Goal: Task Accomplishment & Management: Complete application form

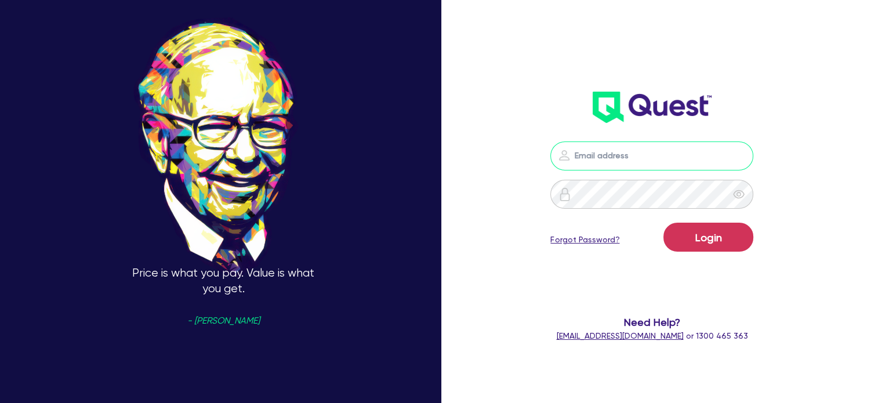
click at [601, 150] on input "email" at bounding box center [651, 155] width 203 height 29
type input "[EMAIL_ADDRESS][PERSON_NAME][DOMAIN_NAME]"
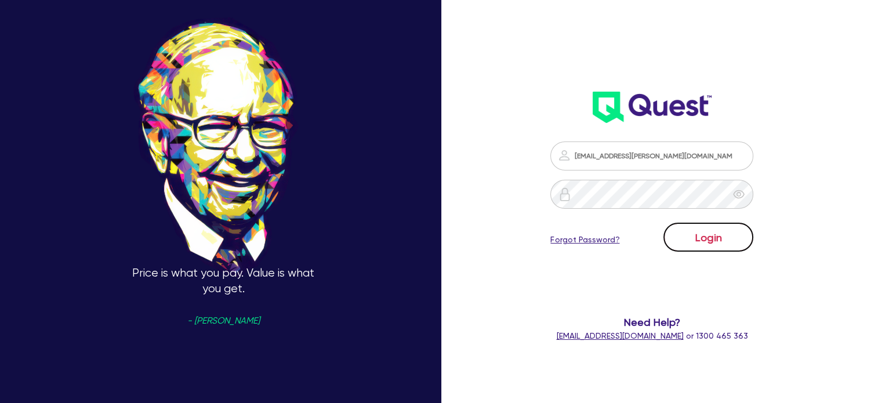
click at [694, 242] on button "Login" at bounding box center [708, 237] width 90 height 29
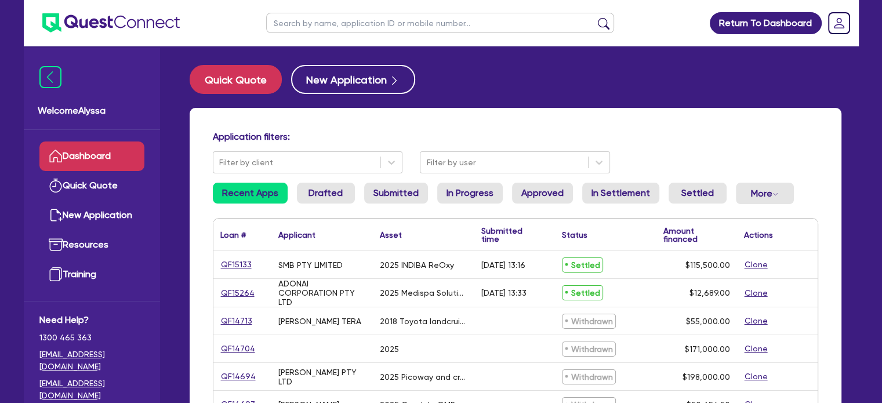
click at [328, 21] on input "text" at bounding box center [440, 23] width 348 height 20
type input "rana"
click at [594, 17] on button "submit" at bounding box center [603, 25] width 19 height 16
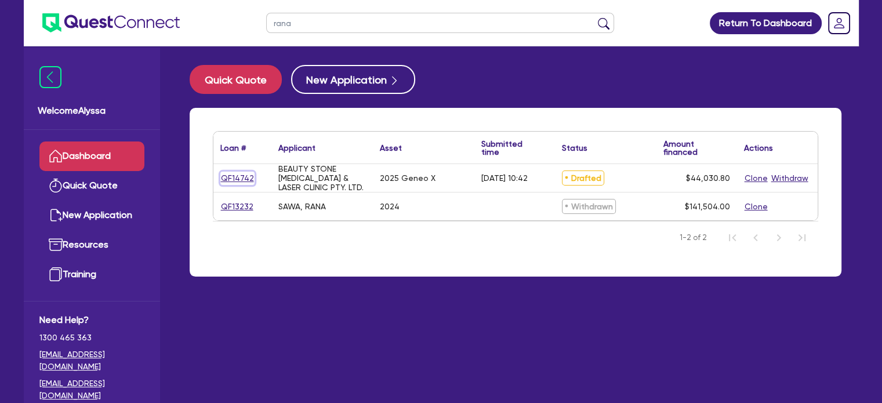
click at [230, 180] on link "QF14742" at bounding box center [237, 178] width 34 height 13
select select "TERTIARY_ASSETS"
select select "BEAUTY_EQUIPMENT"
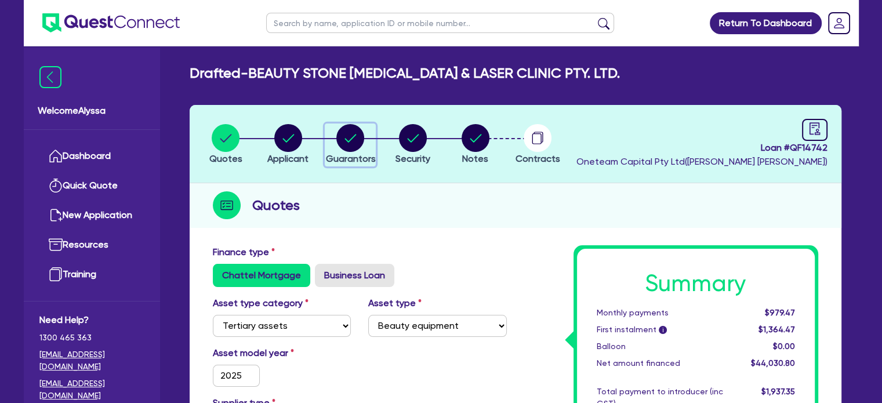
click at [349, 141] on icon "button" at bounding box center [351, 138] width 12 height 8
select select "MRS"
select select "[GEOGRAPHIC_DATA]"
select select "MARRIED"
select select "CASH"
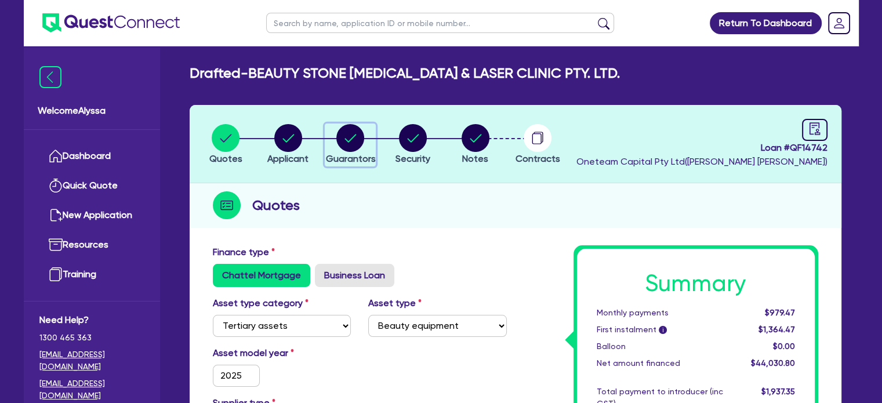
select select "VEHICLE"
select select "HOUSEHOLD_PERSONAL"
select select "VEHICLE_LOAN"
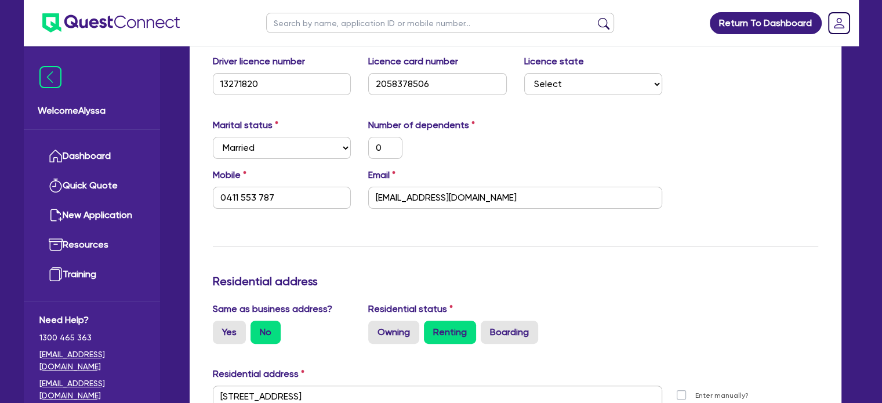
scroll to position [282, 0]
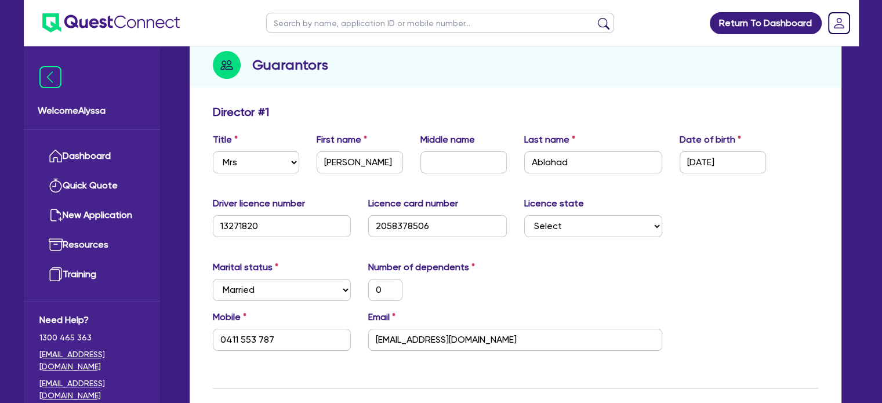
scroll to position [136, 0]
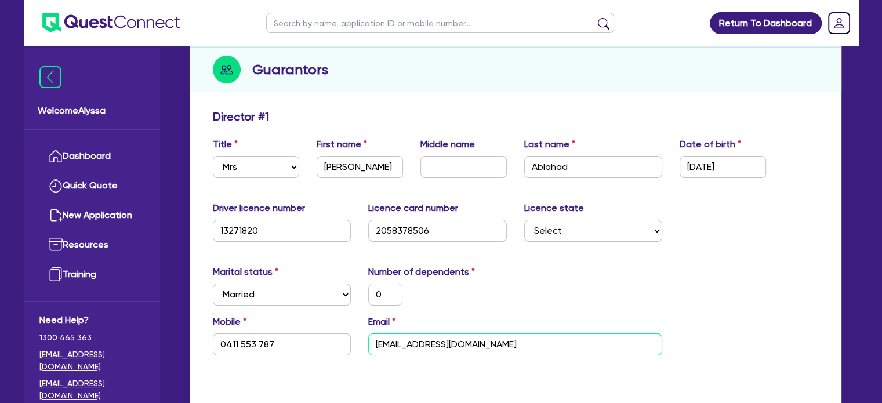
drag, startPoint x: 523, startPoint y: 344, endPoint x: 348, endPoint y: 331, distance: 175.5
click at [348, 331] on div "Mobile [PHONE_NUMBER] Email [EMAIL_ADDRESS][DOMAIN_NAME]" at bounding box center [515, 340] width 622 height 50
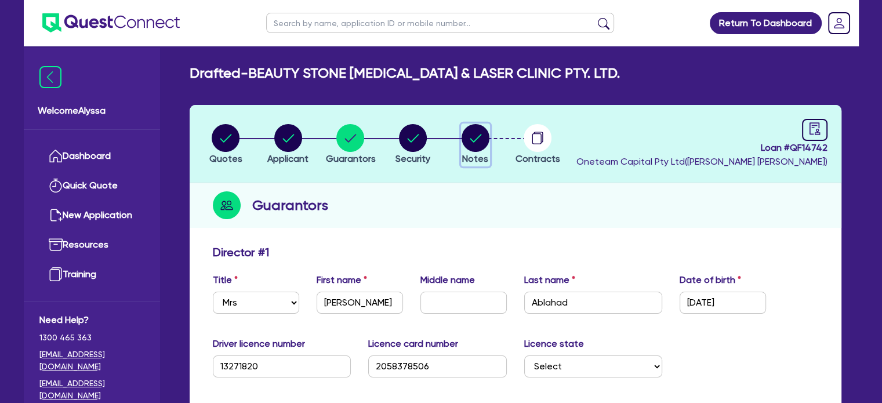
click at [470, 138] on icon "button" at bounding box center [475, 138] width 12 height 8
select select "Other"
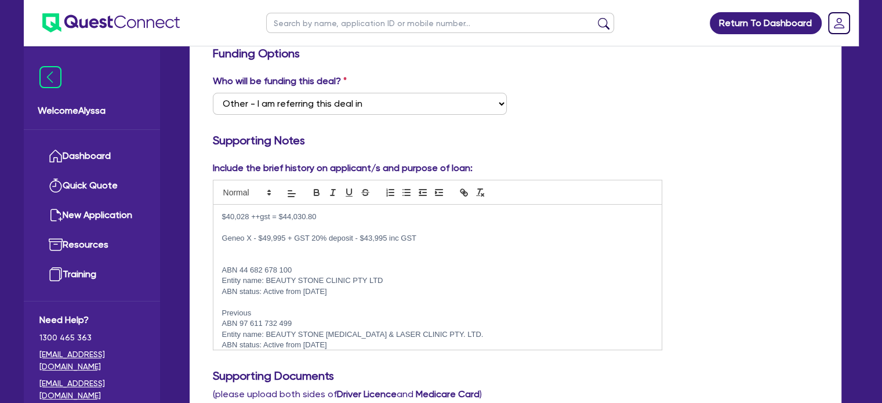
scroll to position [8, 0]
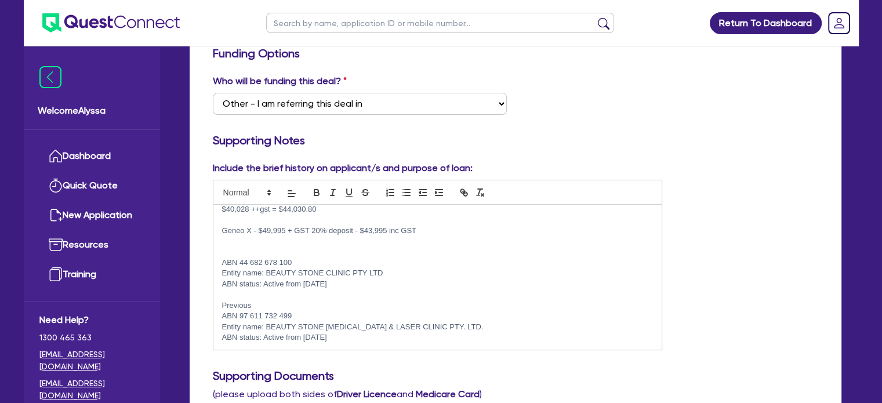
click at [362, 339] on p "ABN status: Active from [DATE]" at bounding box center [437, 337] width 431 height 10
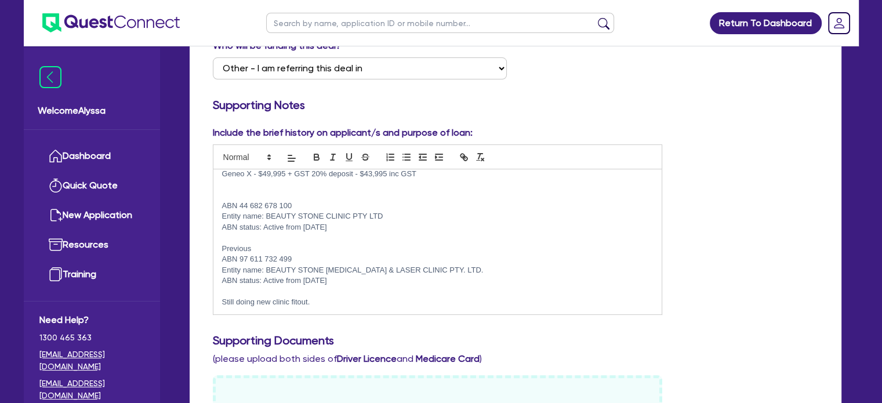
scroll to position [239, 0]
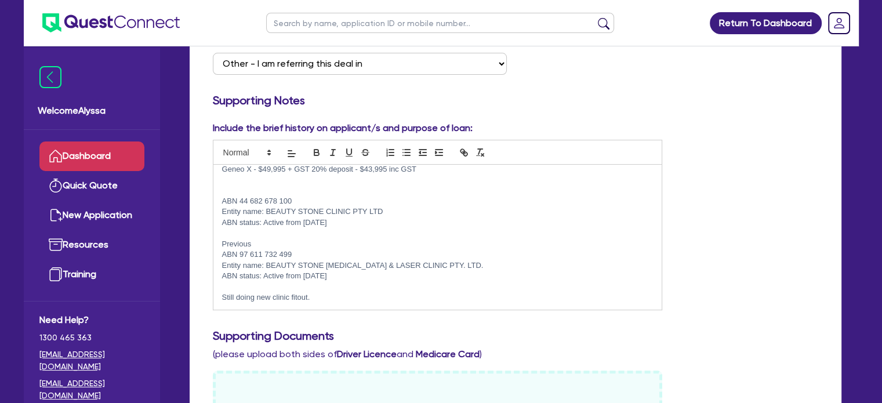
click at [113, 152] on link "Dashboard" at bounding box center [91, 156] width 105 height 30
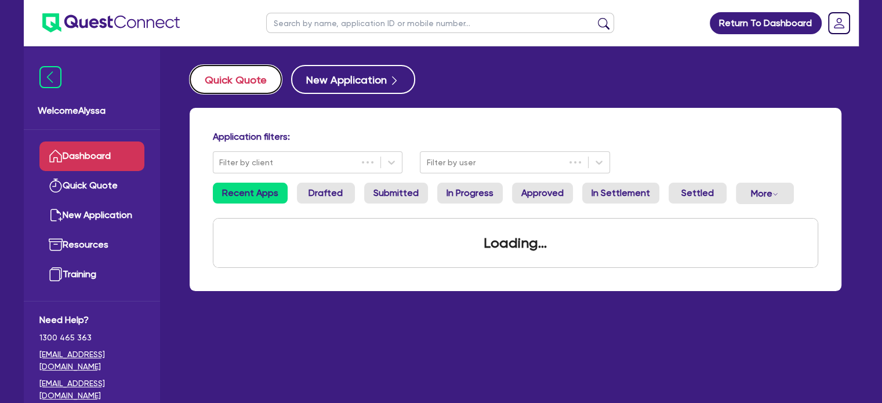
click at [257, 83] on button "Quick Quote" at bounding box center [236, 79] width 92 height 29
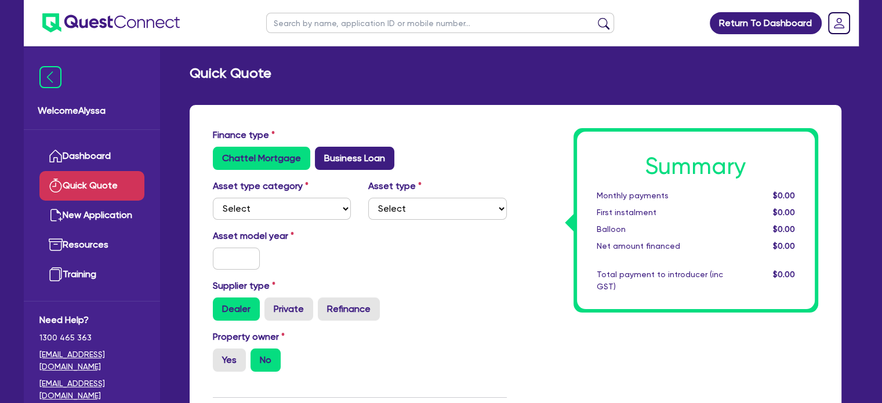
click at [335, 162] on label "Business Loan" at bounding box center [354, 158] width 79 height 23
click at [322, 154] on input "Business Loan" at bounding box center [319, 151] width 8 height 8
radio input "true"
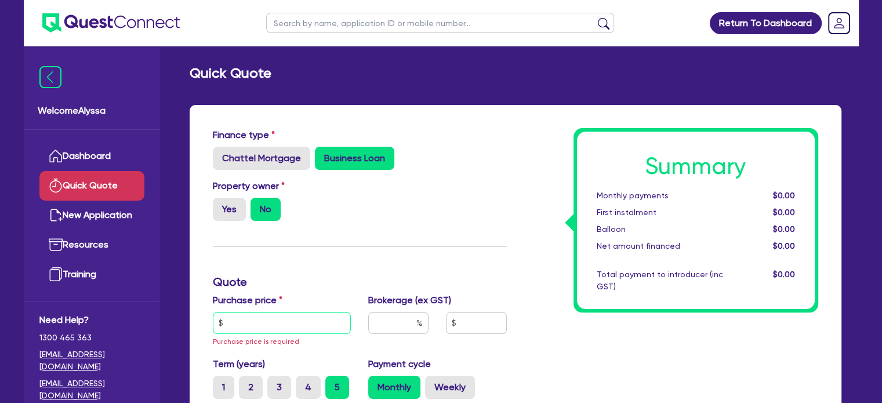
click at [252, 318] on input "text" at bounding box center [282, 323] width 139 height 22
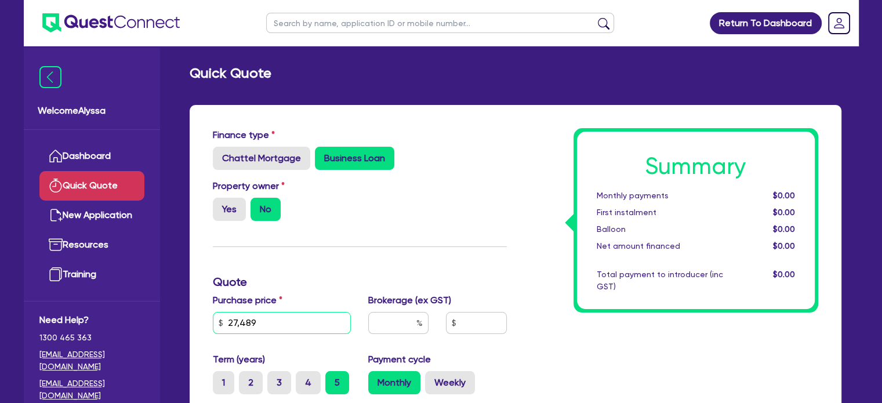
type input "27,489"
click at [411, 319] on input "text" at bounding box center [398, 323] width 60 height 22
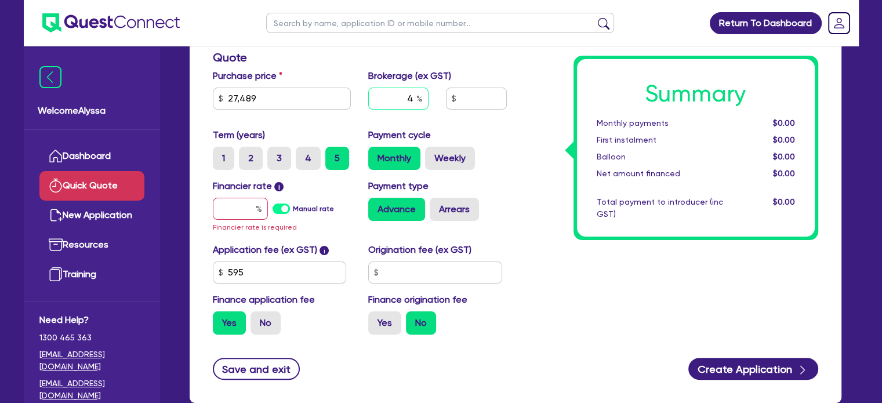
scroll to position [227, 0]
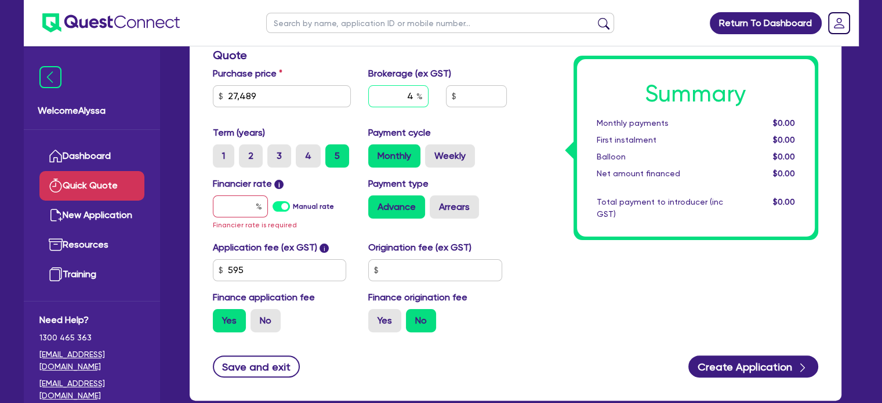
type input "4"
click at [223, 203] on input "text" at bounding box center [240, 206] width 55 height 22
type input "1"
type input "1,125.74"
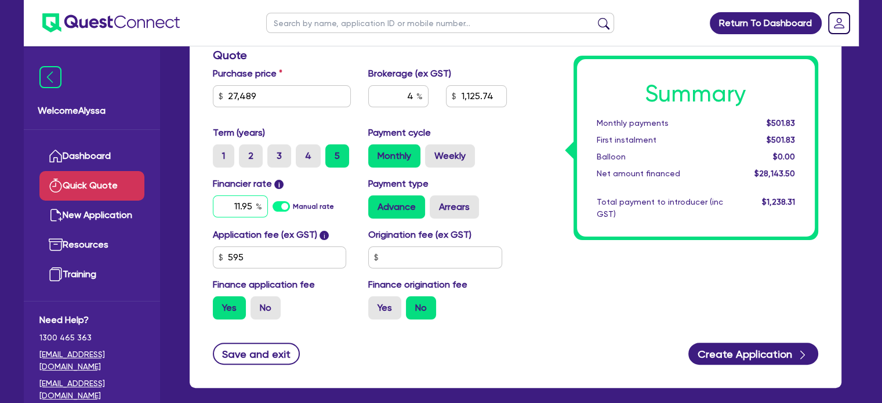
type input "11.95"
type input "1,125.74"
click at [410, 257] on input "text" at bounding box center [435, 257] width 134 height 22
type input "660"
type input "1,125.74"
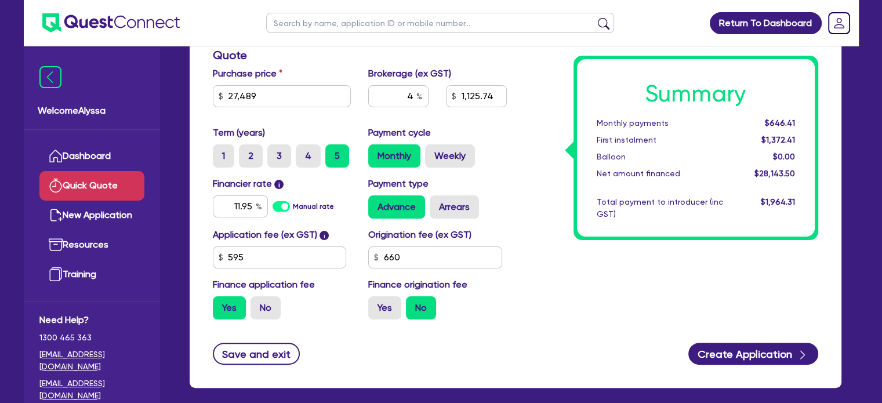
click at [318, 319] on div "Yes No" at bounding box center [282, 307] width 139 height 23
click at [443, 205] on label "Arrears" at bounding box center [453, 206] width 49 height 23
click at [437, 203] on input "Arrears" at bounding box center [433, 199] width 8 height 8
radio input "true"
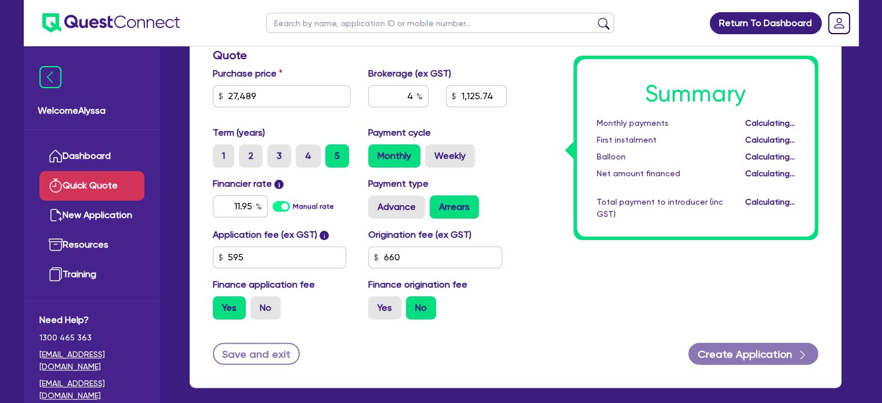
type input "1,125.74"
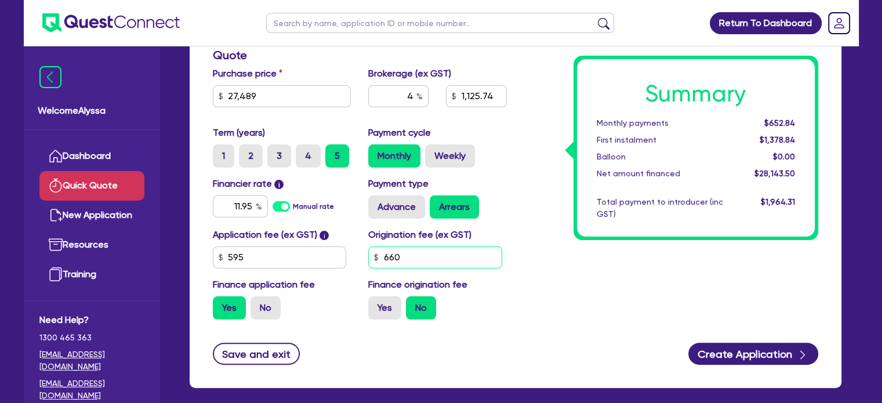
click at [408, 257] on input "660" at bounding box center [435, 257] width 134 height 22
type input "600"
type input "1,125.74"
click at [593, 292] on div "Summary Monthly payments $652.84 First instalment $1,312.84 Balloon $0.00 Net a…" at bounding box center [670, 114] width 311 height 427
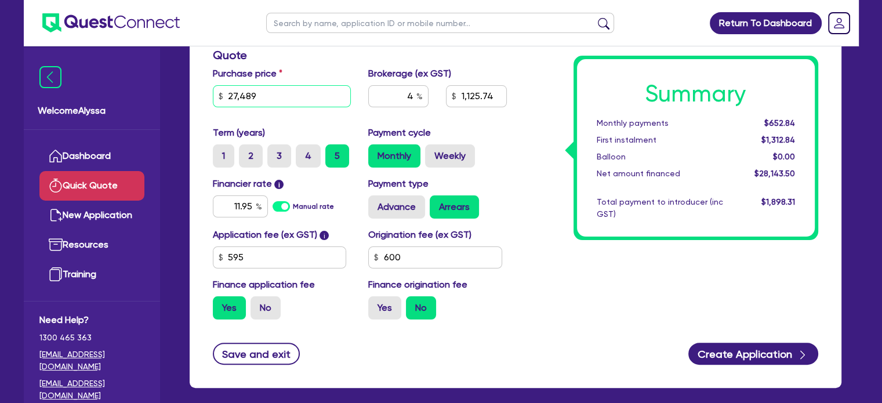
drag, startPoint x: 283, startPoint y: 99, endPoint x: 169, endPoint y: 88, distance: 114.7
click at [169, 88] on div "Welcome Alyssa Dashboard Quick Quote New Application Ref Company Ref Salesperso…" at bounding box center [441, 115] width 835 height 685
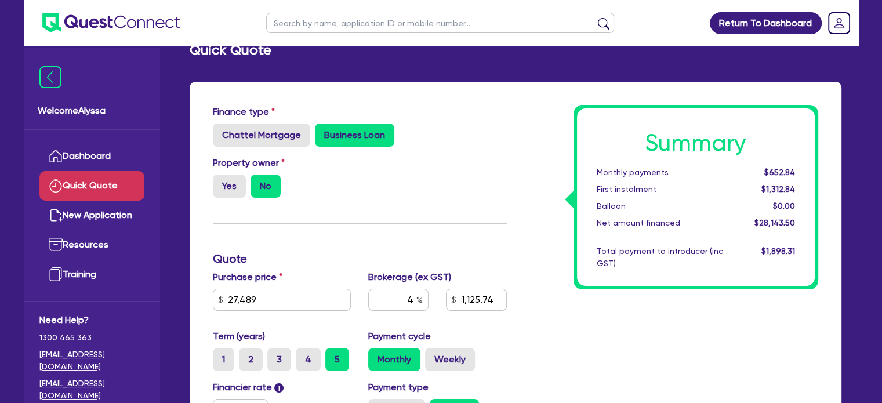
click at [261, 148] on div "Finance type Chattel Mortgage Business Loan" at bounding box center [359, 130] width 311 height 51
click at [253, 132] on label "Chattel Mortgage" at bounding box center [261, 134] width 97 height 23
click at [220, 131] on input "Chattel Mortgage" at bounding box center [217, 127] width 8 height 8
radio input "true"
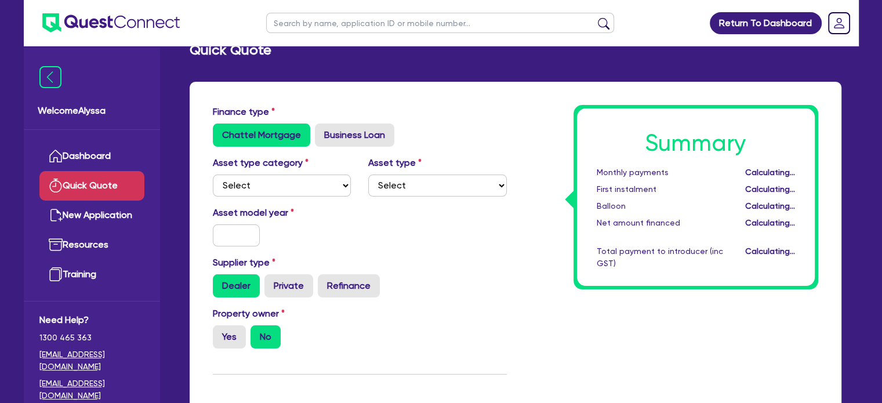
type input "1,125.74"
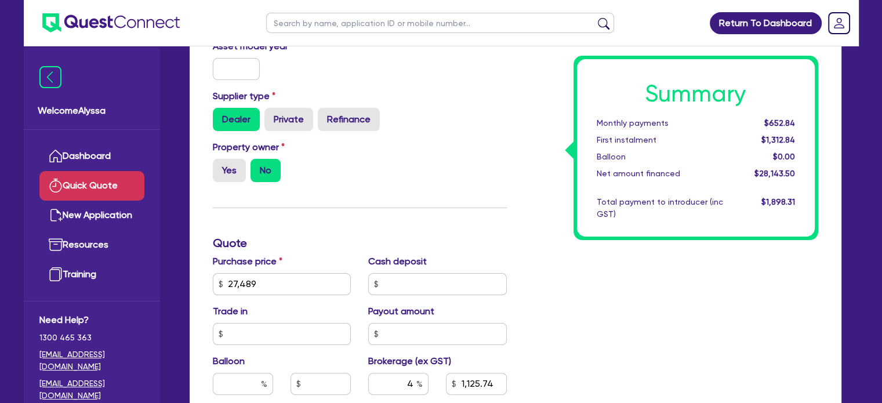
scroll to position [308, 0]
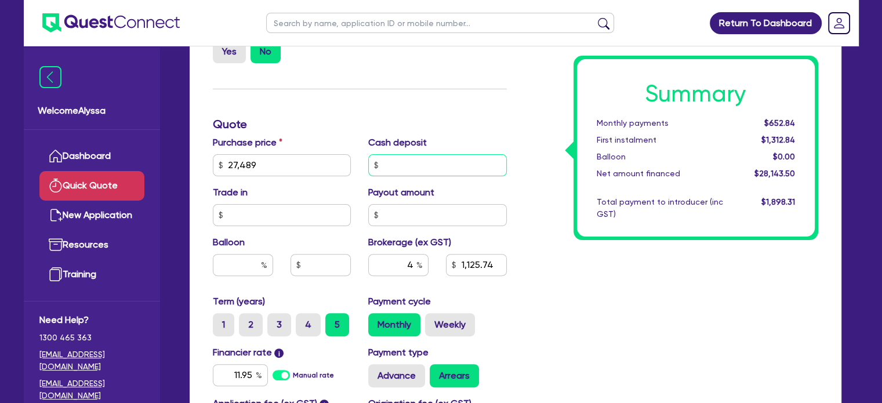
click at [409, 160] on input "text" at bounding box center [437, 165] width 139 height 22
paste input "5,497.8"
type input "5,497.8"
type input "905.83"
click at [570, 273] on div "Summary Monthly payments $652.84 First instalment $1,312.84 Balloon $0.00 Net a…" at bounding box center [670, 159] width 311 height 678
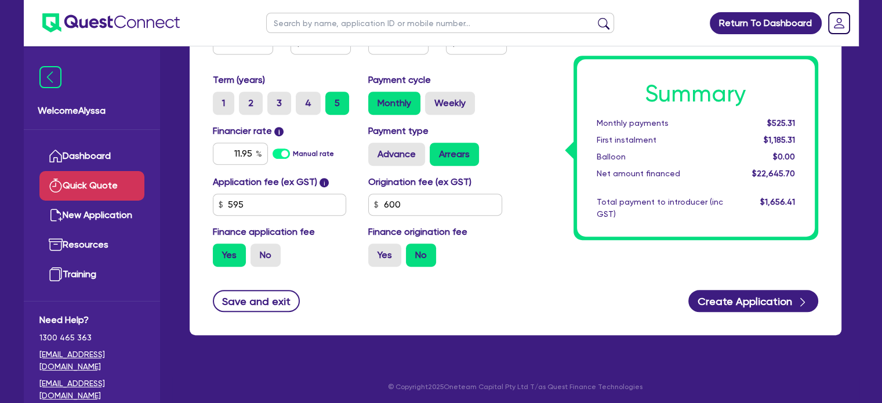
scroll to position [531, 0]
